Goal: Information Seeking & Learning: Learn about a topic

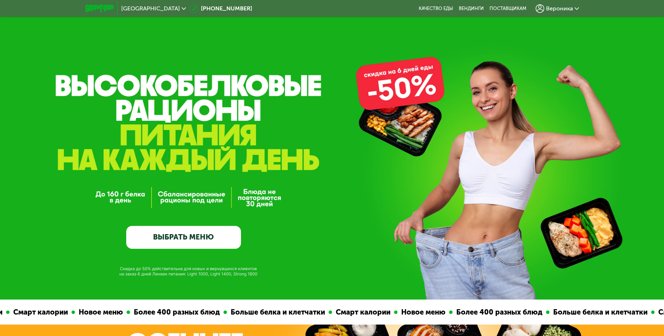
click at [225, 227] on link "ВЫБРАТЬ МЕНЮ" at bounding box center [183, 237] width 115 height 23
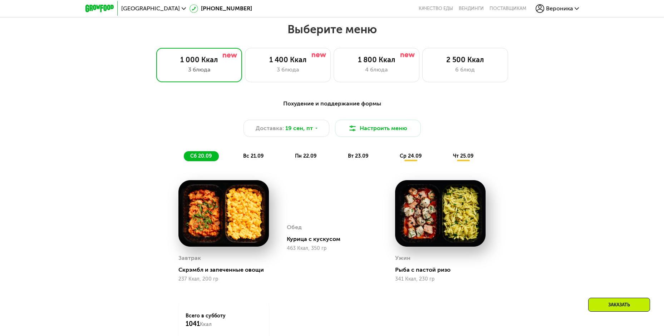
scroll to position [579, 0]
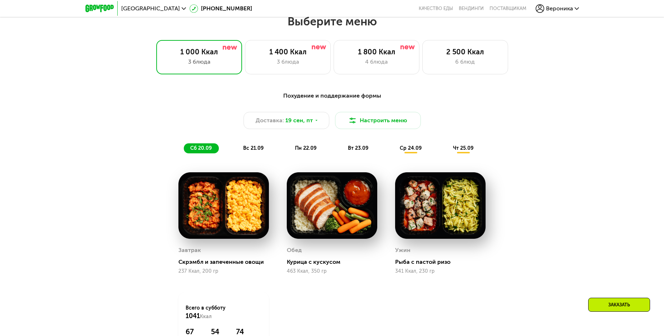
click at [251, 150] on span "вс 21.09" at bounding box center [253, 148] width 20 height 6
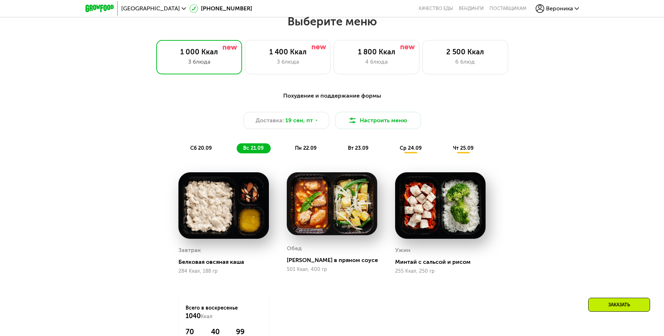
click at [297, 151] on span "пн 22.09" at bounding box center [305, 148] width 21 height 6
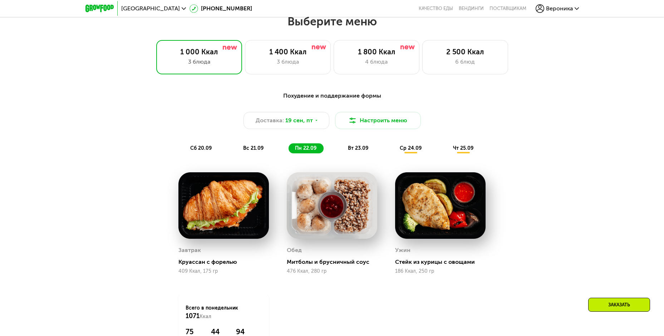
click at [358, 147] on span "вт 23.09" at bounding box center [358, 148] width 20 height 6
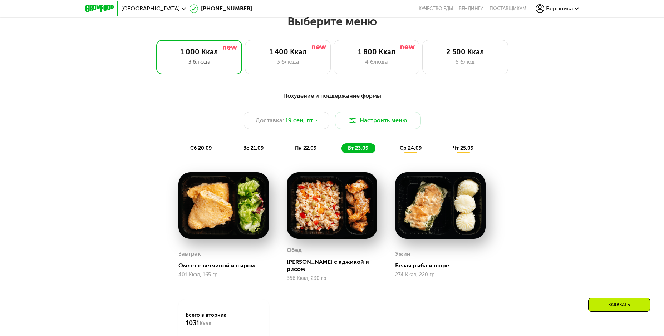
click at [402, 148] on span "ср 24.09" at bounding box center [411, 148] width 22 height 6
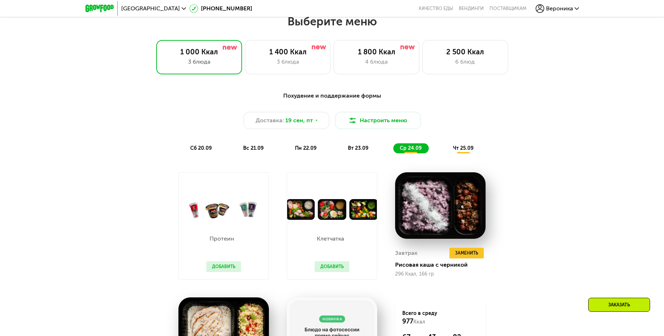
click at [460, 151] on span "чт 25.09" at bounding box center [463, 148] width 20 height 6
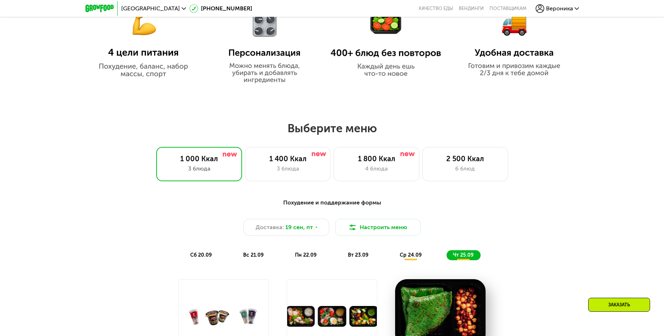
scroll to position [471, 0]
click at [470, 169] on div "6 блюд" at bounding box center [465, 169] width 71 height 9
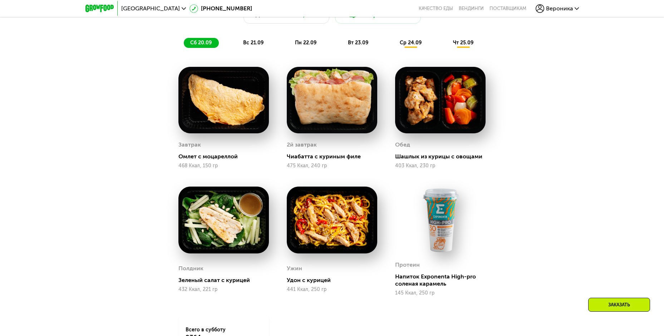
scroll to position [686, 0]
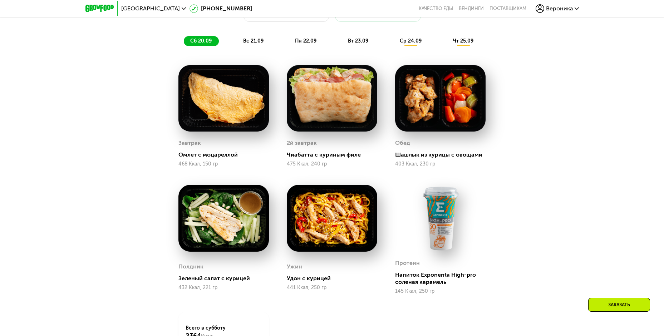
click at [256, 44] on span "вс 21.09" at bounding box center [253, 41] width 20 height 6
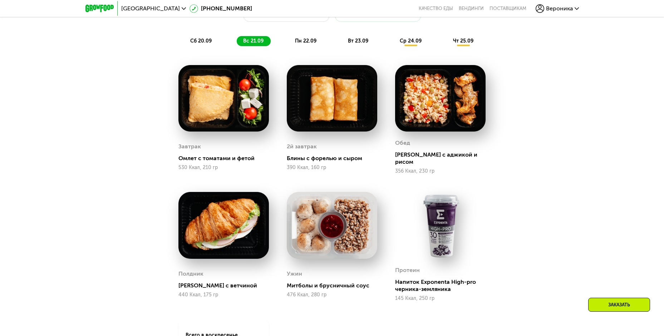
click at [292, 37] on div "Сбалансированное питание для спортсменов Доставка: 19 сен, пт Настроить меню сб…" at bounding box center [332, 15] width 423 height 62
click at [295, 38] on div "Сбалансированное питание для спортсменов Доставка: 19 сен, пт Настроить меню сб…" at bounding box center [332, 15] width 423 height 62
click at [296, 46] on div "пн 22.09" at bounding box center [306, 41] width 35 height 10
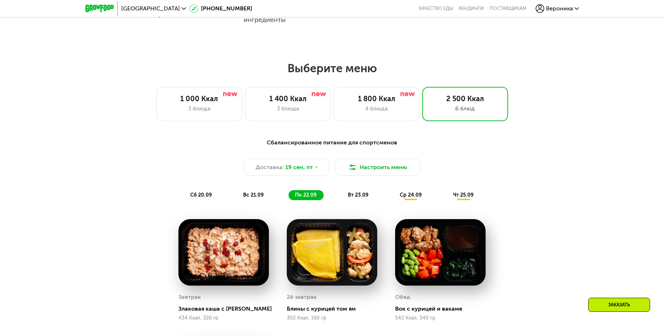
scroll to position [579, 0]
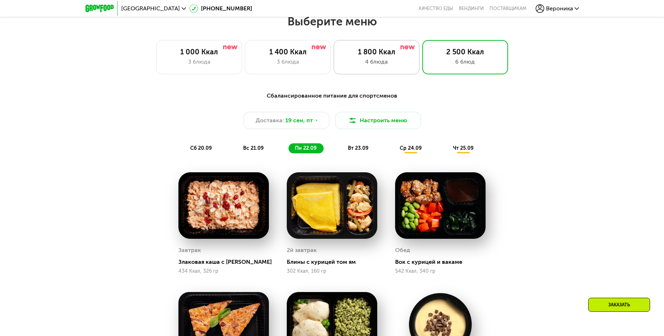
click at [374, 66] on div "4 блюда" at bounding box center [376, 62] width 71 height 9
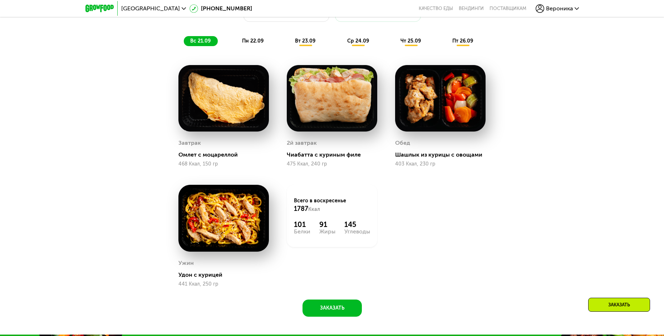
scroll to position [686, 0]
click at [256, 43] on span "пн 22.09" at bounding box center [252, 41] width 21 height 6
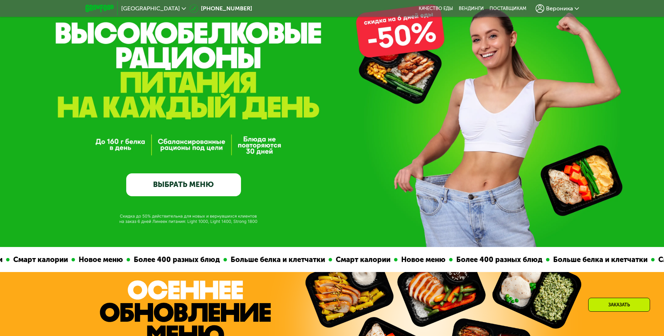
scroll to position [72, 0]
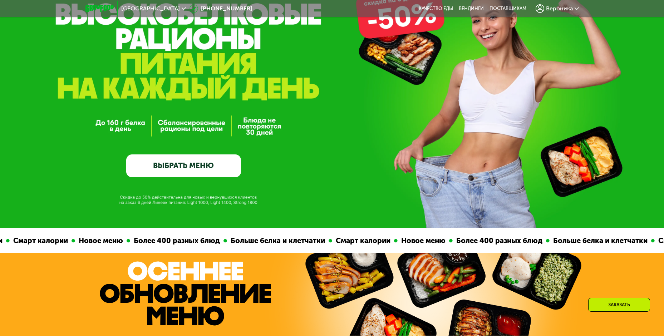
click at [443, 4] on div "Москва 8 (800) 555-21-78 Качество еды Вендинги поставщикам Вероника" at bounding box center [332, 9] width 501 height 16
click at [440, 8] on link "Качество еды" at bounding box center [436, 9] width 34 height 6
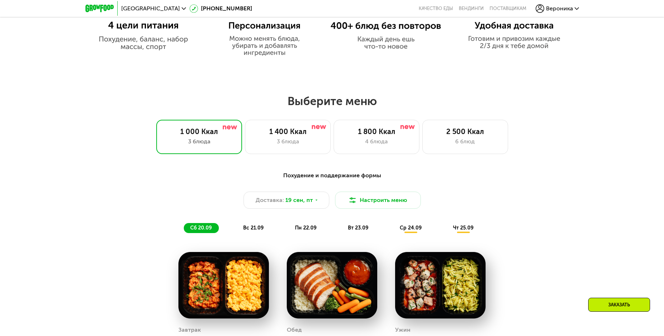
scroll to position [501, 0]
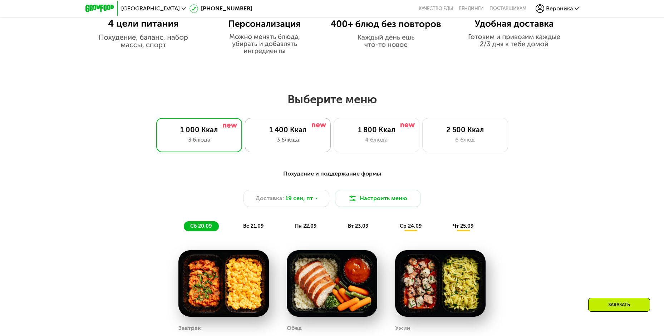
click at [290, 144] on div "3 блюда" at bounding box center [288, 140] width 71 height 9
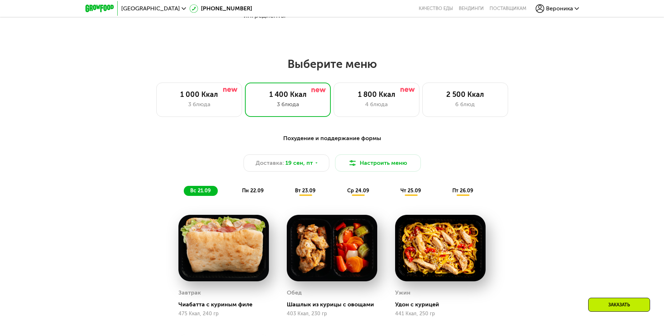
scroll to position [537, 0]
click at [251, 194] on span "пн 22.09" at bounding box center [252, 190] width 21 height 6
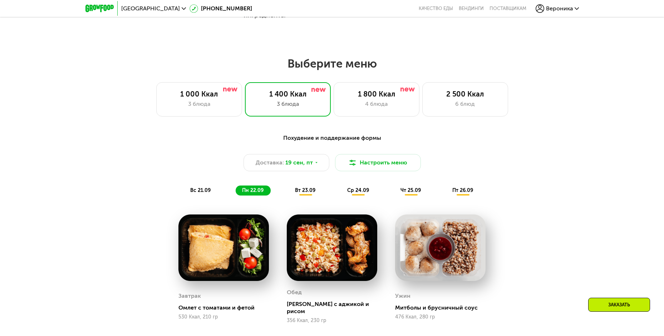
click at [303, 190] on span "вт 23.09" at bounding box center [305, 190] width 20 height 6
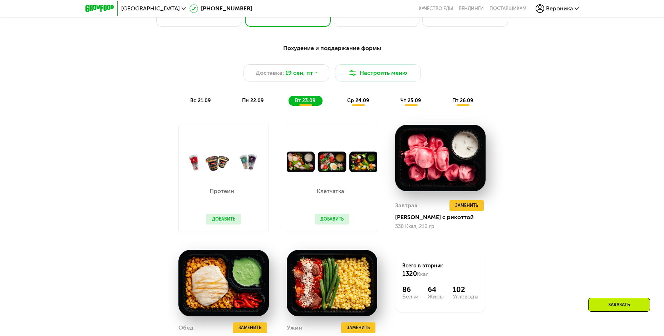
scroll to position [644, 0]
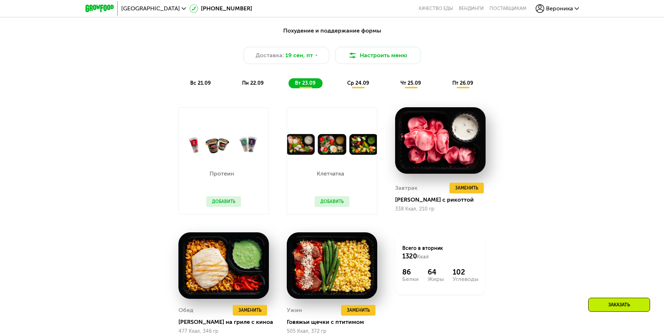
click at [355, 91] on div "Похудение и поддержание формы Доставка: [DATE] Настроить меню вс 21.09 пн 22.09…" at bounding box center [332, 57] width 432 height 70
click at [357, 88] on div "ср 24.09" at bounding box center [358, 83] width 35 height 10
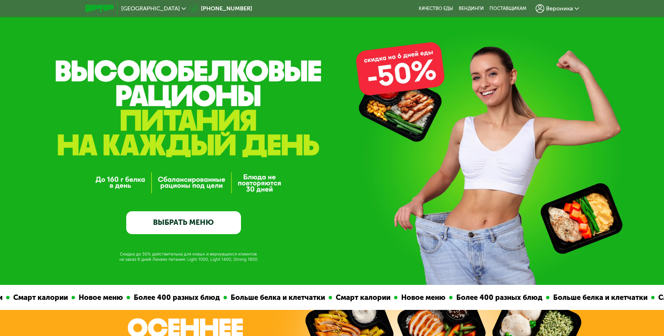
scroll to position [0, 0]
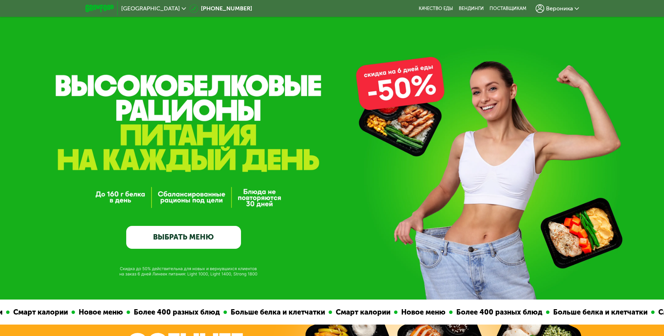
click at [156, 244] on link "ВЫБРАТЬ МЕНЮ" at bounding box center [183, 237] width 115 height 23
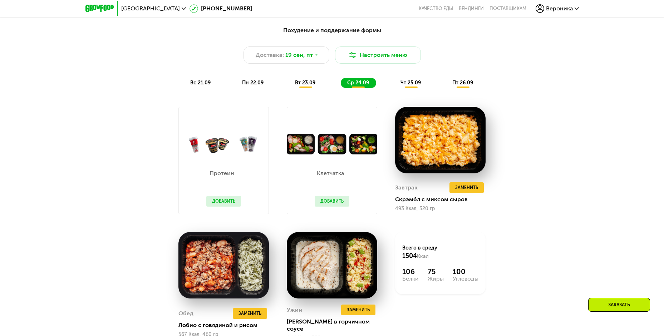
scroll to position [650, 0]
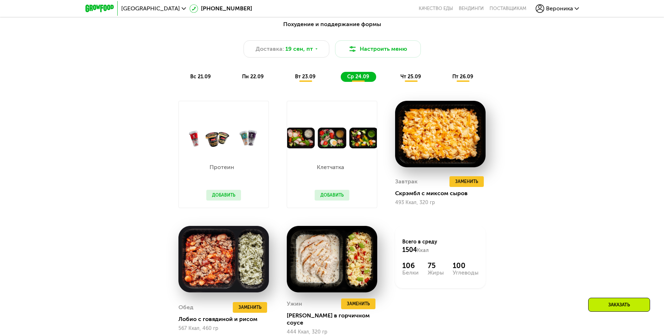
click at [414, 80] on span "чт 25.09" at bounding box center [411, 77] width 20 height 6
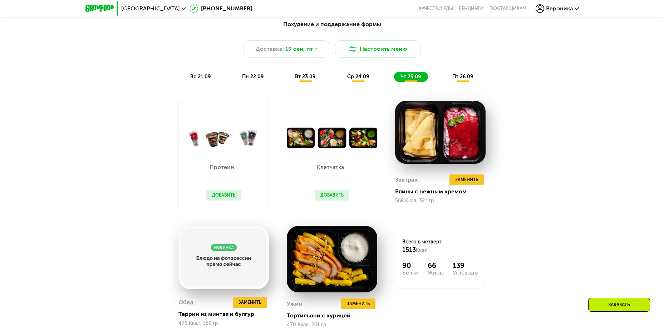
click at [462, 77] on span "пт 26.09" at bounding box center [462, 77] width 21 height 6
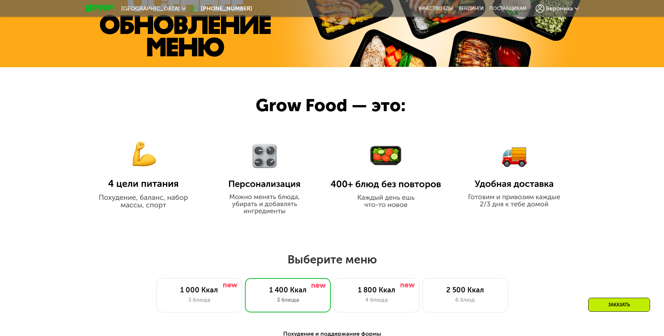
scroll to position [364, 0]
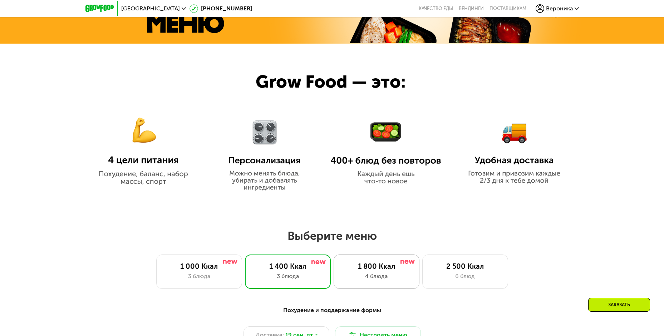
click at [372, 273] on div "1 800 Ккал 4 блюда" at bounding box center [377, 272] width 86 height 34
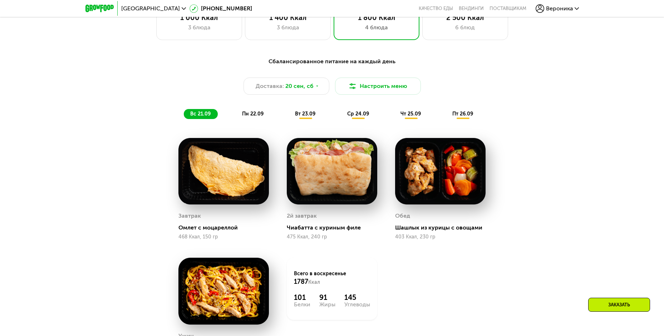
scroll to position [614, 0]
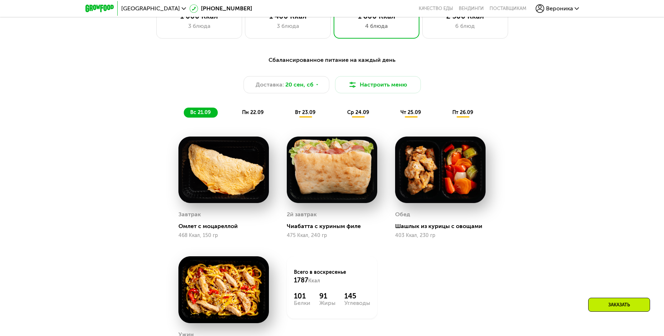
click at [359, 114] on span "ср 24.09" at bounding box center [358, 112] width 22 height 6
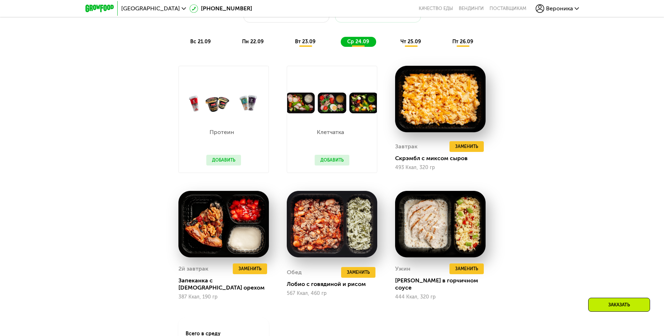
scroll to position [686, 0]
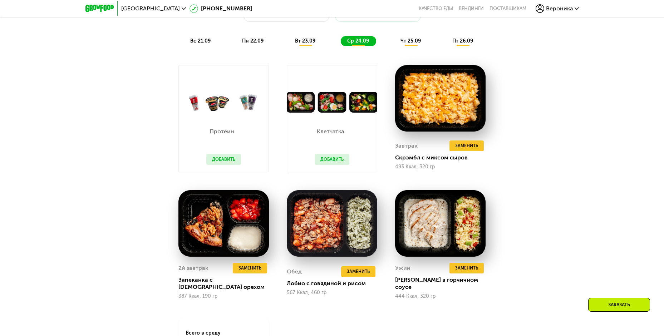
click at [417, 46] on div "чт 25.09" at bounding box center [411, 41] width 34 height 10
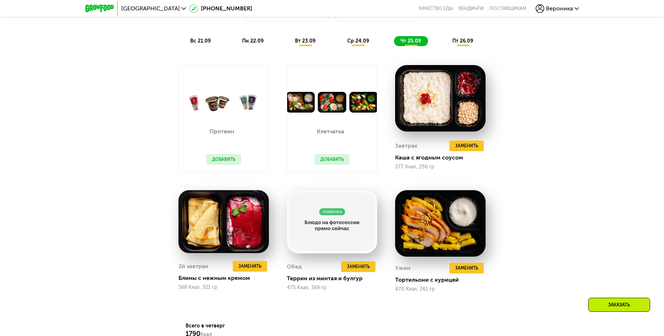
click at [461, 43] on span "пт 26.09" at bounding box center [462, 41] width 21 height 6
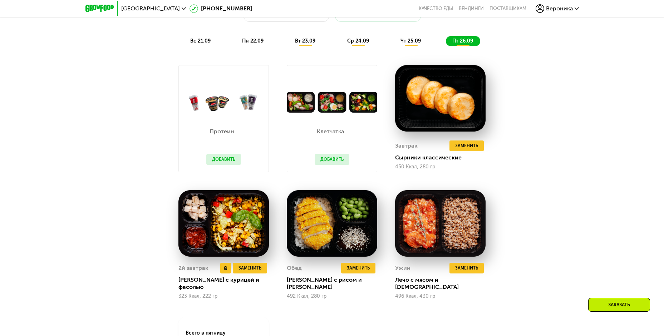
click at [204, 230] on img at bounding box center [223, 223] width 90 height 67
click at [245, 210] on img at bounding box center [223, 223] width 90 height 67
click at [194, 294] on div "323 Ккал, 222 гр" at bounding box center [223, 297] width 90 height 6
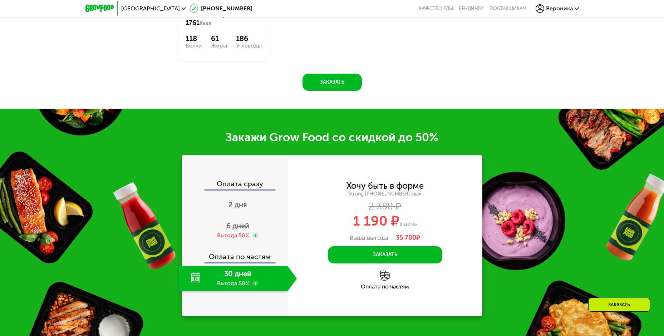
scroll to position [1008, 0]
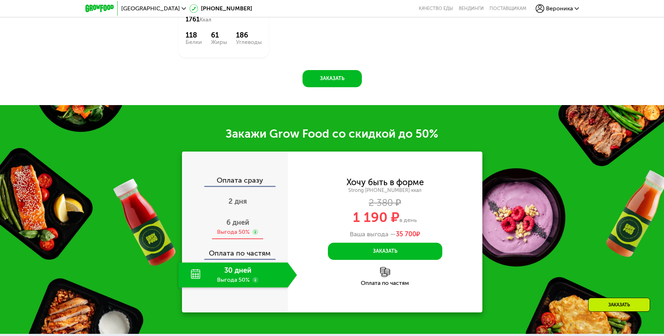
click at [241, 222] on span "6 дней" at bounding box center [237, 222] width 23 height 9
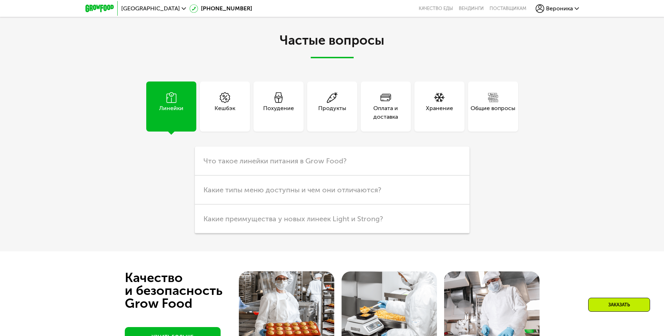
scroll to position [2188, 0]
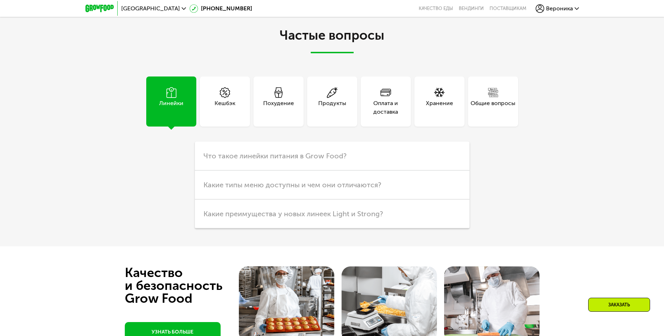
click at [377, 104] on div "Оплата и доставка" at bounding box center [386, 107] width 50 height 17
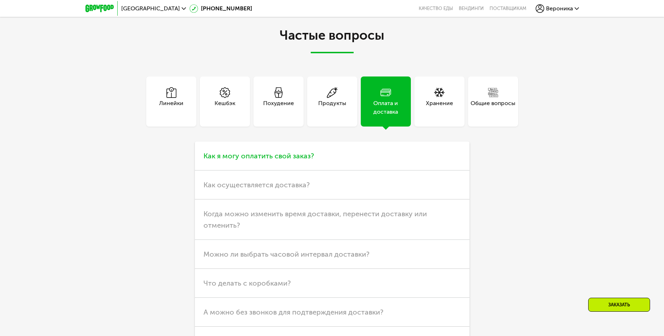
click at [341, 153] on h3 "Как я могу оплатить свой заказ?" at bounding box center [332, 156] width 275 height 29
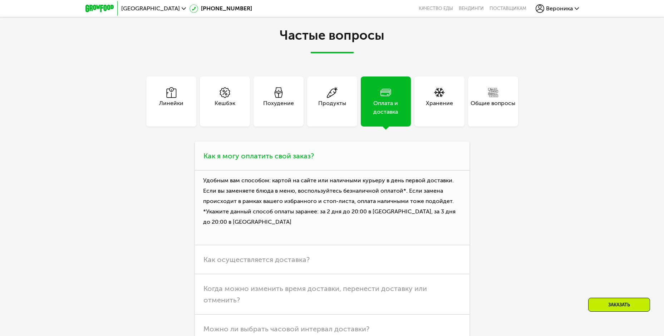
click at [341, 153] on h3 "Как я могу оплатить свой заказ?" at bounding box center [332, 156] width 275 height 29
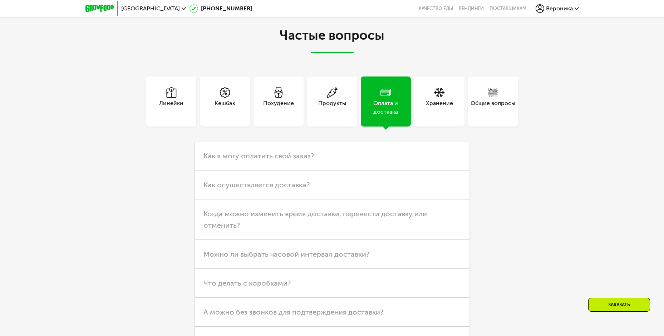
click at [432, 99] on div "Хранение" at bounding box center [439, 107] width 27 height 17
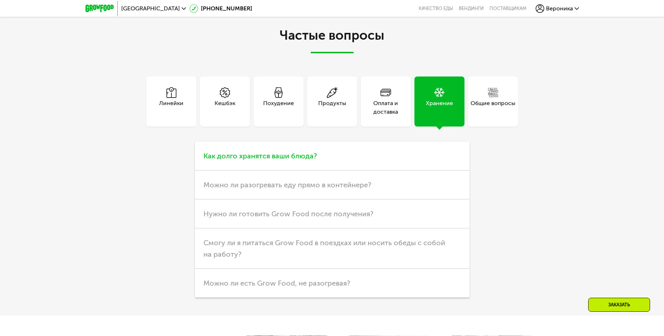
click at [314, 156] on h3 "Как долго хранятся ваши блюда?" at bounding box center [332, 156] width 275 height 29
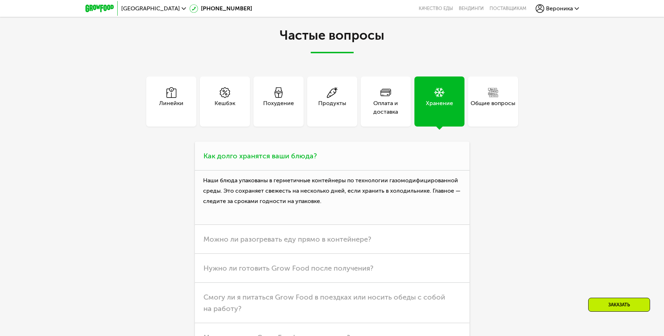
click at [314, 156] on h3 "Как долго хранятся ваши блюда?" at bounding box center [332, 156] width 275 height 29
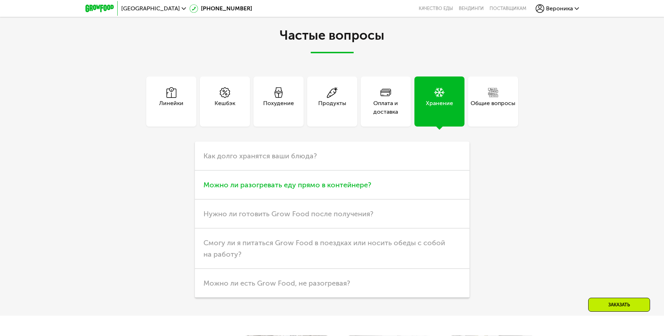
click at [307, 181] on span "Можно ли разогревать еду прямо в контейнере?" at bounding box center [288, 185] width 168 height 9
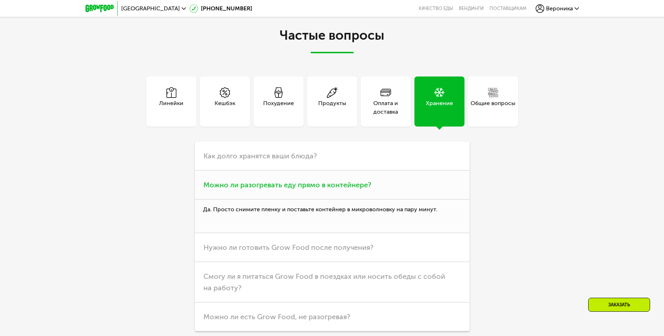
click at [307, 181] on span "Можно ли разогревать еду прямо в контейнере?" at bounding box center [288, 185] width 168 height 9
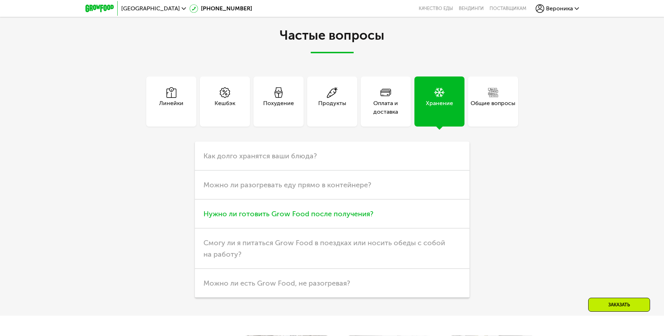
click at [286, 212] on span "Нужно ли готовить Grow Food после получения?" at bounding box center [289, 214] width 170 height 9
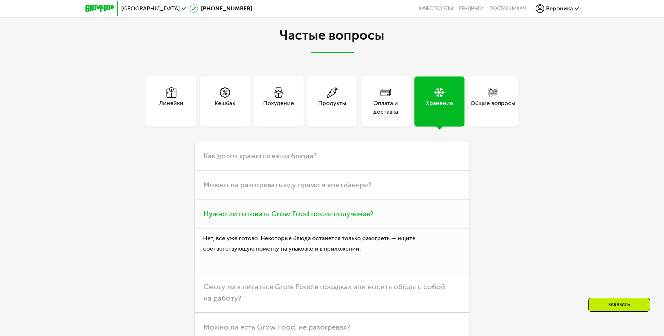
click at [286, 210] on span "Нужно ли готовить Grow Food после получения?" at bounding box center [289, 214] width 170 height 9
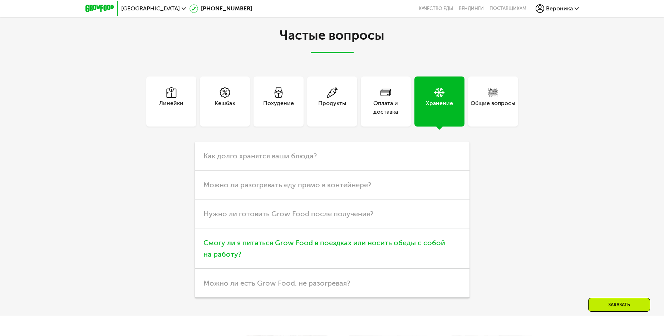
click at [272, 239] on span "Смогу ли я питаться Grow Food в поездках или носить обеды с собой на работу?" at bounding box center [325, 249] width 242 height 20
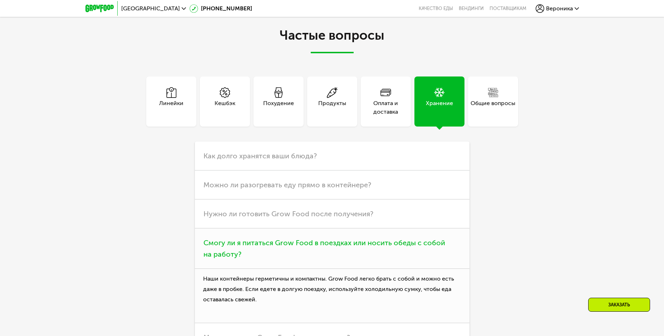
click at [269, 239] on span "Смогу ли я питаться Grow Food в поездках или носить обеды с собой на работу?" at bounding box center [325, 249] width 242 height 20
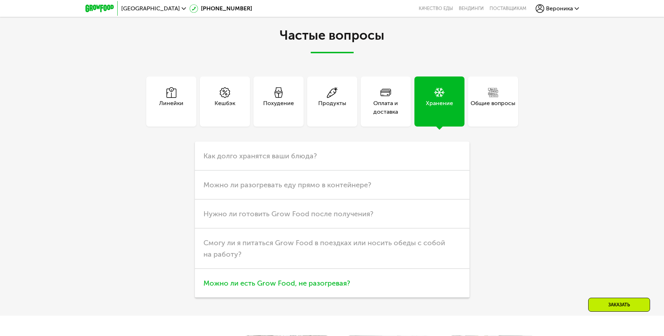
click at [270, 279] on span "Можно ли есть Grow Food, не разогревая?" at bounding box center [277, 283] width 147 height 9
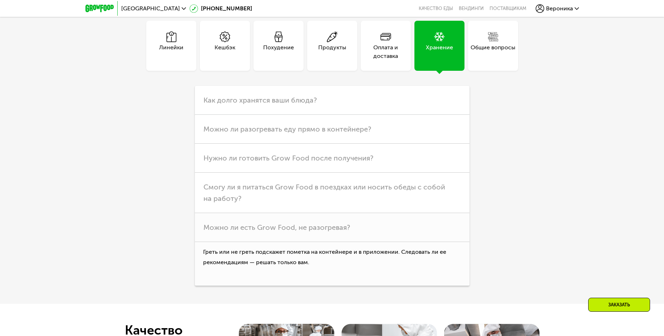
scroll to position [2260, 0]
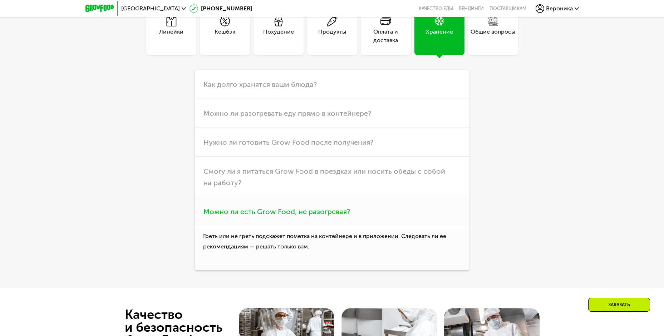
click at [267, 210] on span "Можно ли есть Grow Food, не разогревая?" at bounding box center [277, 211] width 147 height 9
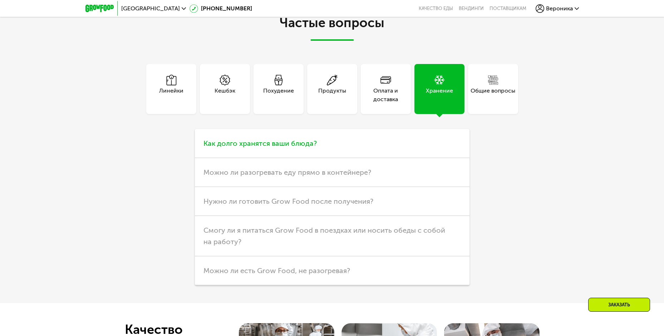
scroll to position [2188, 0]
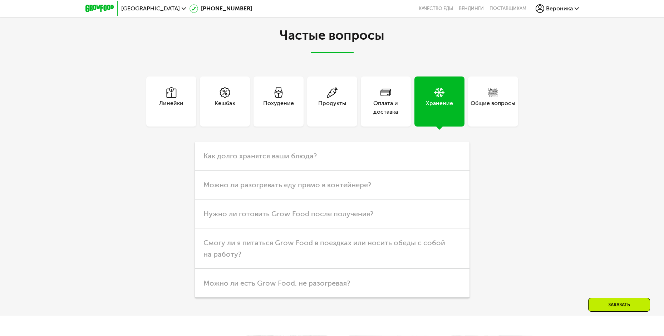
click at [501, 116] on div "Общие вопросы" at bounding box center [493, 102] width 50 height 50
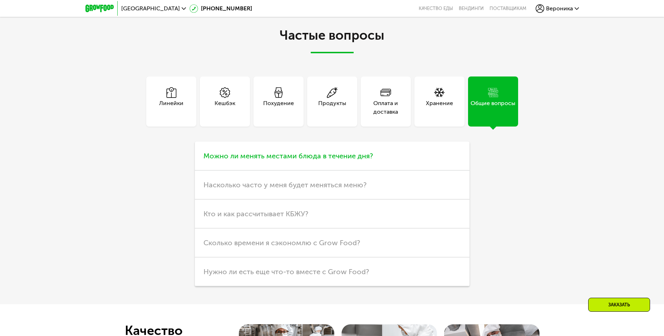
click at [255, 152] on span "Можно ли менять местами блюда в течение дня?" at bounding box center [289, 156] width 170 height 9
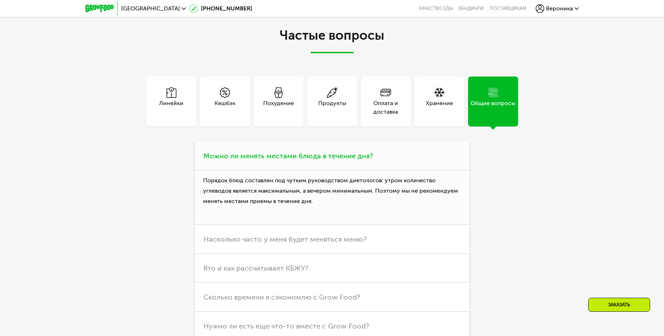
click at [255, 152] on span "Можно ли менять местами блюда в течение дня?" at bounding box center [289, 156] width 170 height 9
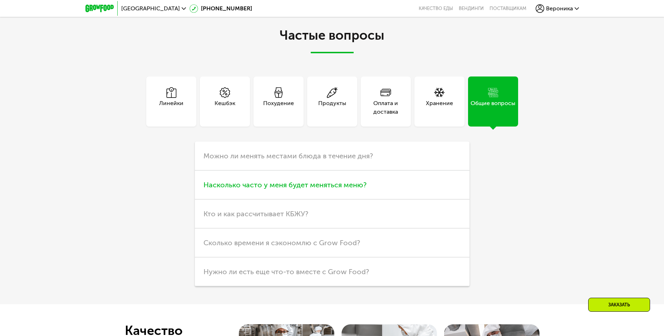
click at [242, 181] on span "Насколько часто у меня будет меняться меню?" at bounding box center [285, 185] width 163 height 9
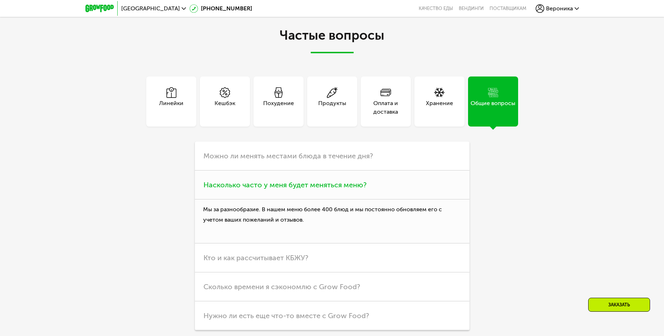
click at [235, 181] on span "Насколько часто у меня будет меняться меню?" at bounding box center [285, 185] width 163 height 9
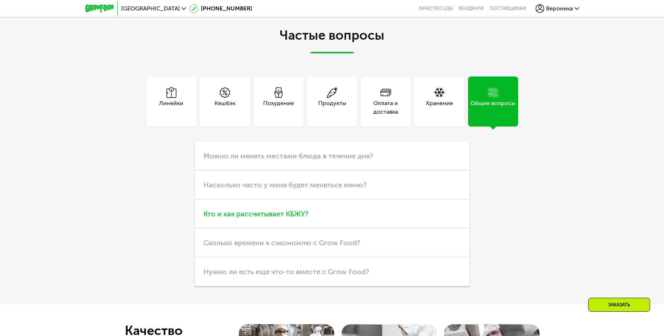
click at [235, 210] on span "Кто и как рассчитывает КБЖУ?" at bounding box center [256, 214] width 105 height 9
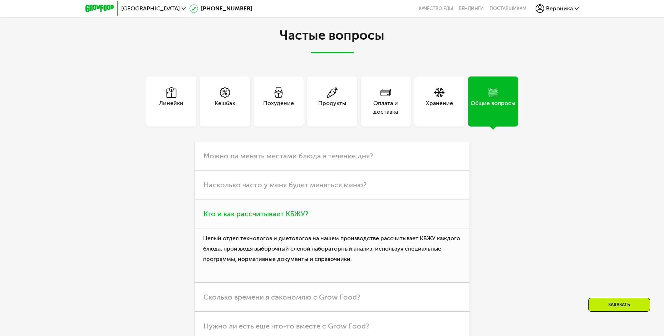
click at [234, 210] on span "Кто и как рассчитывает КБЖУ?" at bounding box center [256, 214] width 105 height 9
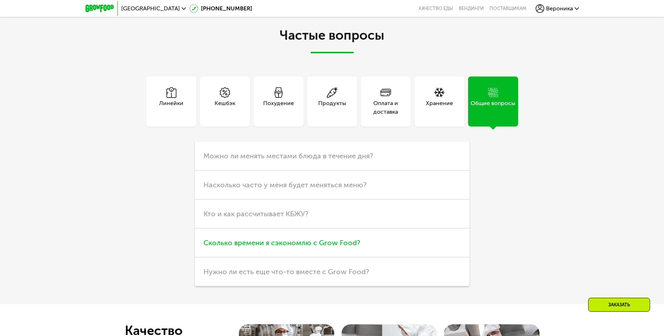
click at [226, 231] on h3 "Сколько времени я сэкономлю с Grow Food?" at bounding box center [332, 243] width 275 height 29
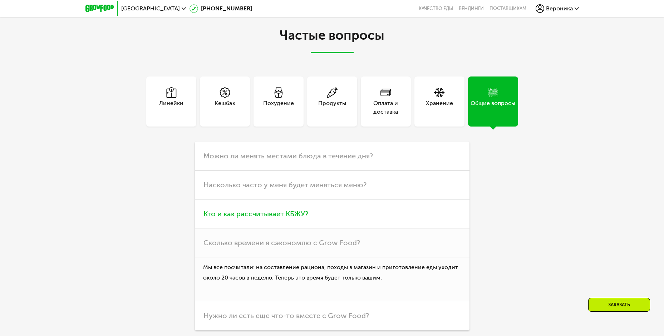
click at [230, 212] on span "Кто и как рассчитывает КБЖУ?" at bounding box center [256, 214] width 105 height 9
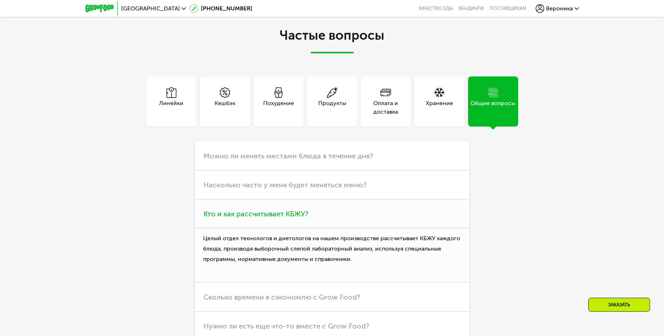
click at [232, 210] on span "Кто и как рассчитывает КБЖУ?" at bounding box center [256, 214] width 105 height 9
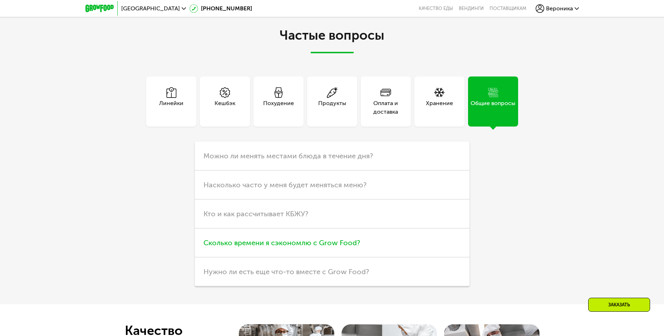
click at [242, 246] on h3 "Сколько времени я сэкономлю с Grow Food?" at bounding box center [332, 243] width 275 height 29
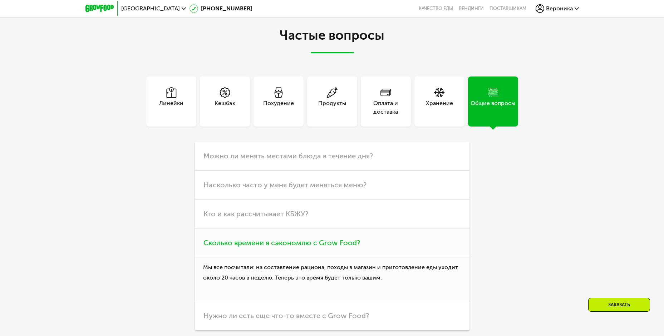
click at [242, 241] on span "Сколько времени я сэкономлю с Grow Food?" at bounding box center [282, 243] width 157 height 9
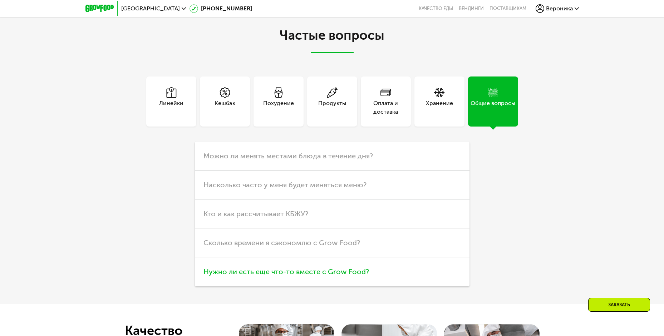
click at [264, 268] on span "Нужно ли есть еще что-то вместе с Grow Food?" at bounding box center [287, 272] width 166 height 9
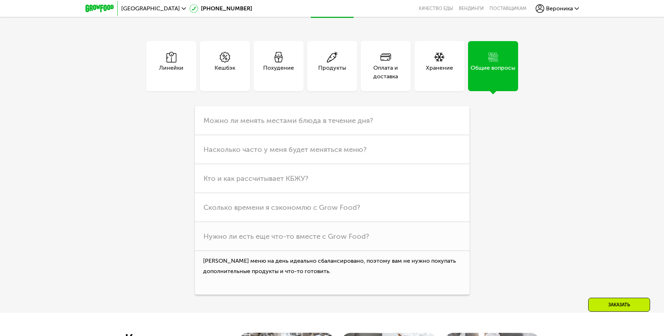
scroll to position [2224, 0]
click at [235, 232] on span "Нужно ли есть еще что-то вместе с Grow Food?" at bounding box center [287, 236] width 166 height 9
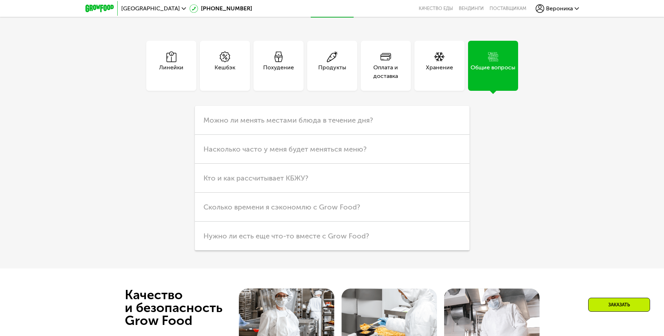
click at [320, 70] on div "Продукты" at bounding box center [332, 71] width 28 height 17
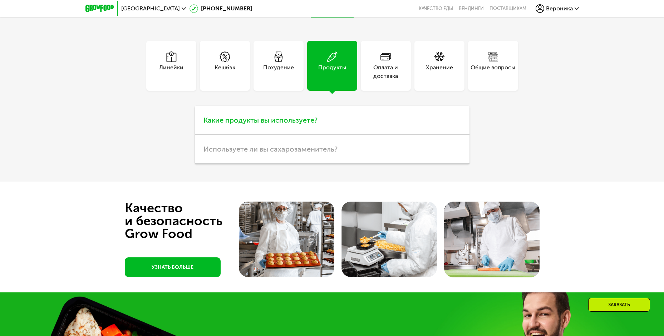
click at [237, 125] on h3 "Какие продукты вы используете?" at bounding box center [332, 120] width 275 height 29
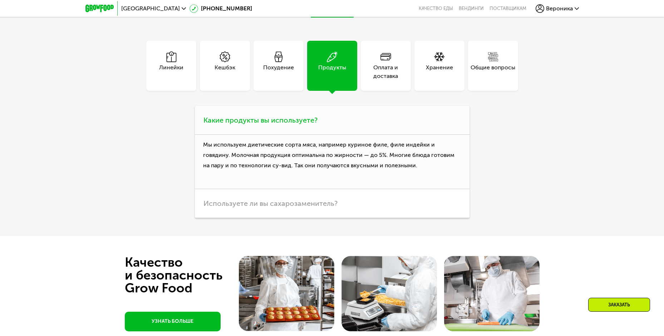
click at [235, 119] on span "Какие продукты вы используете?" at bounding box center [261, 120] width 114 height 9
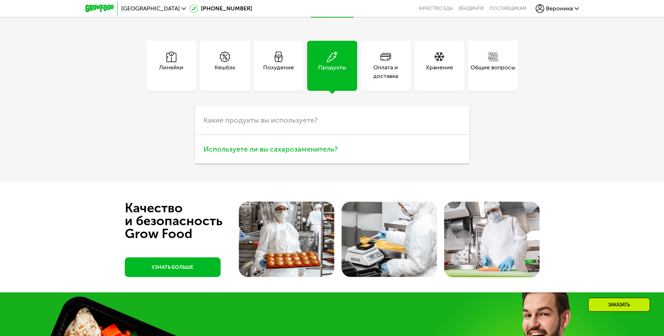
click at [244, 151] on h3 "Используете ли вы сахарозаменитель?" at bounding box center [332, 149] width 275 height 29
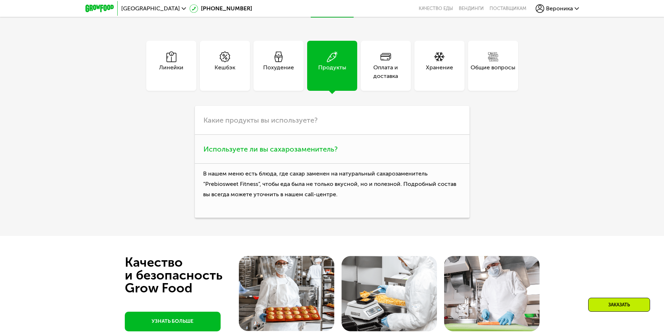
click at [244, 151] on h3 "Используете ли вы сахарозаменитель?" at bounding box center [332, 149] width 275 height 29
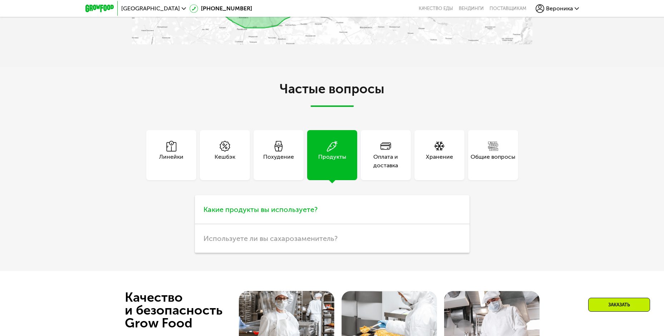
scroll to position [2127, 0]
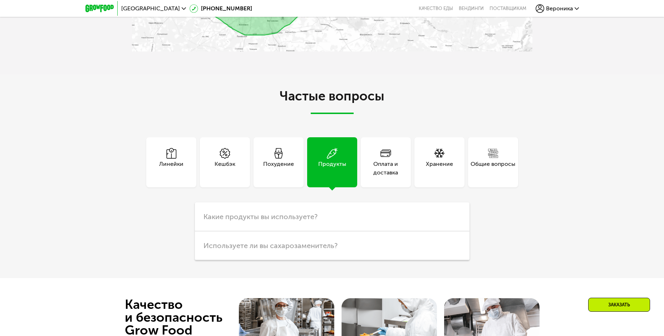
click at [267, 160] on div "Похудение" at bounding box center [278, 168] width 31 height 17
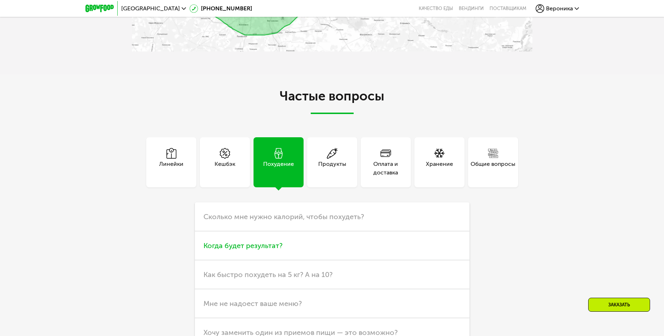
click at [230, 235] on h3 "Когда будет результат?" at bounding box center [332, 245] width 275 height 29
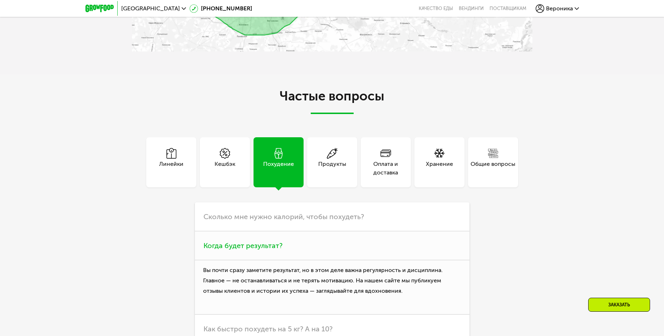
click at [230, 235] on h3 "Когда будет результат?" at bounding box center [332, 245] width 275 height 29
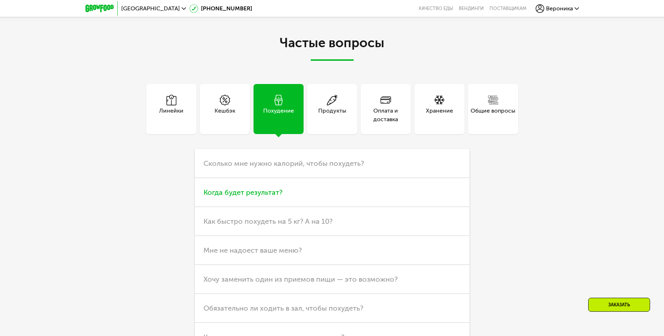
scroll to position [2199, 0]
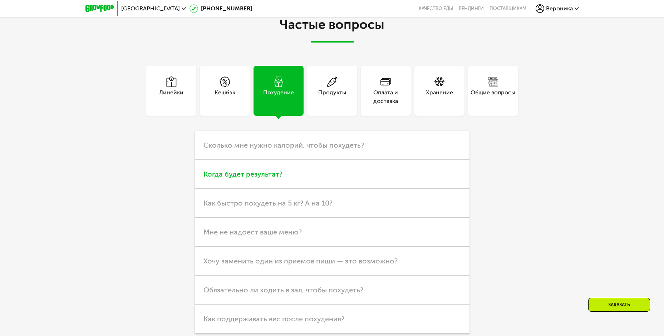
click at [230, 235] on h3 "Мне не надоест ваше меню?" at bounding box center [332, 232] width 275 height 29
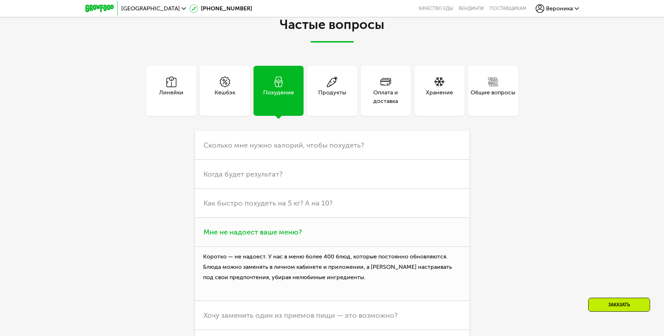
click at [230, 231] on span "Мне не надоест ваше меню?" at bounding box center [253, 232] width 98 height 9
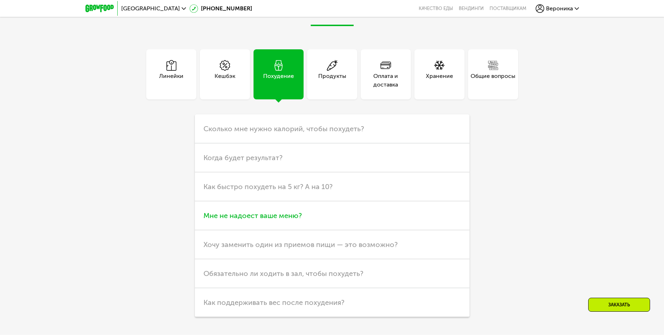
scroll to position [2235, 0]
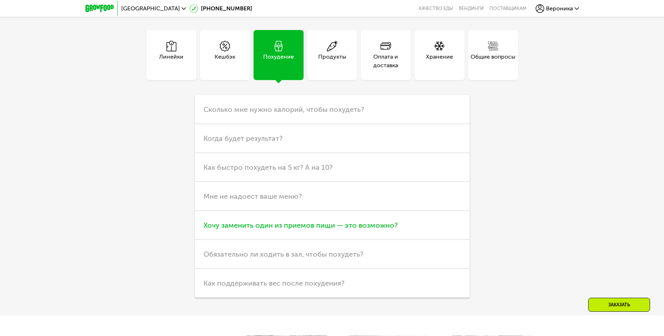
click at [231, 225] on span "Хочу заменить один из приемов пищи — это возможно?" at bounding box center [301, 225] width 194 height 9
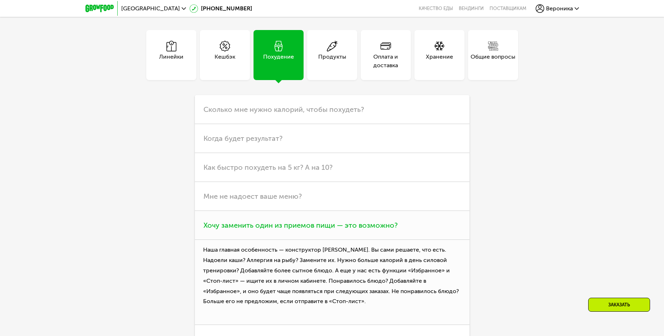
click at [231, 225] on span "Хочу заменить один из приемов пищи — это возможно?" at bounding box center [301, 225] width 194 height 9
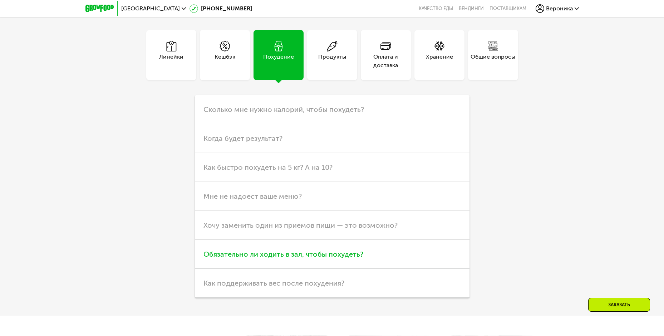
click at [230, 244] on h3 "Обязательно ли ходить в зал, чтобы похудеть?" at bounding box center [332, 254] width 275 height 29
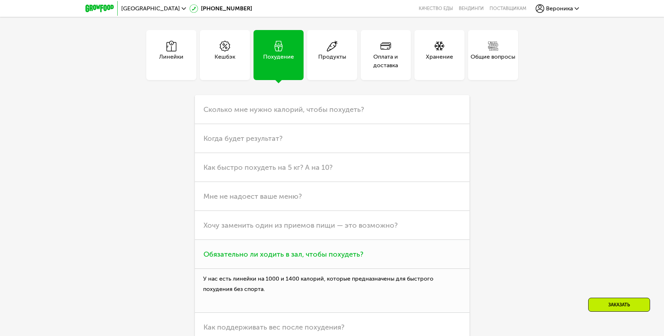
click at [229, 241] on h3 "Обязательно ли ходить в зал, чтобы похудеть?" at bounding box center [332, 254] width 275 height 29
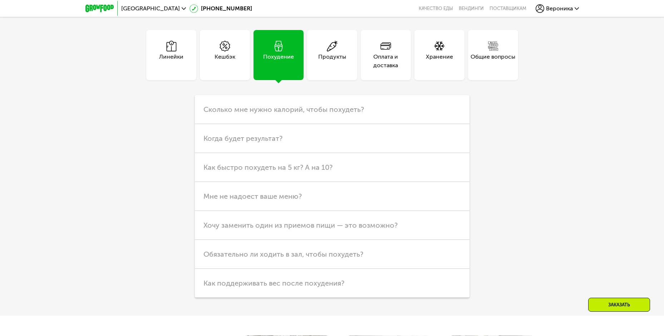
click at [183, 53] on div "Линейки" at bounding box center [171, 55] width 50 height 50
